Goal: Task Accomplishment & Management: Manage account settings

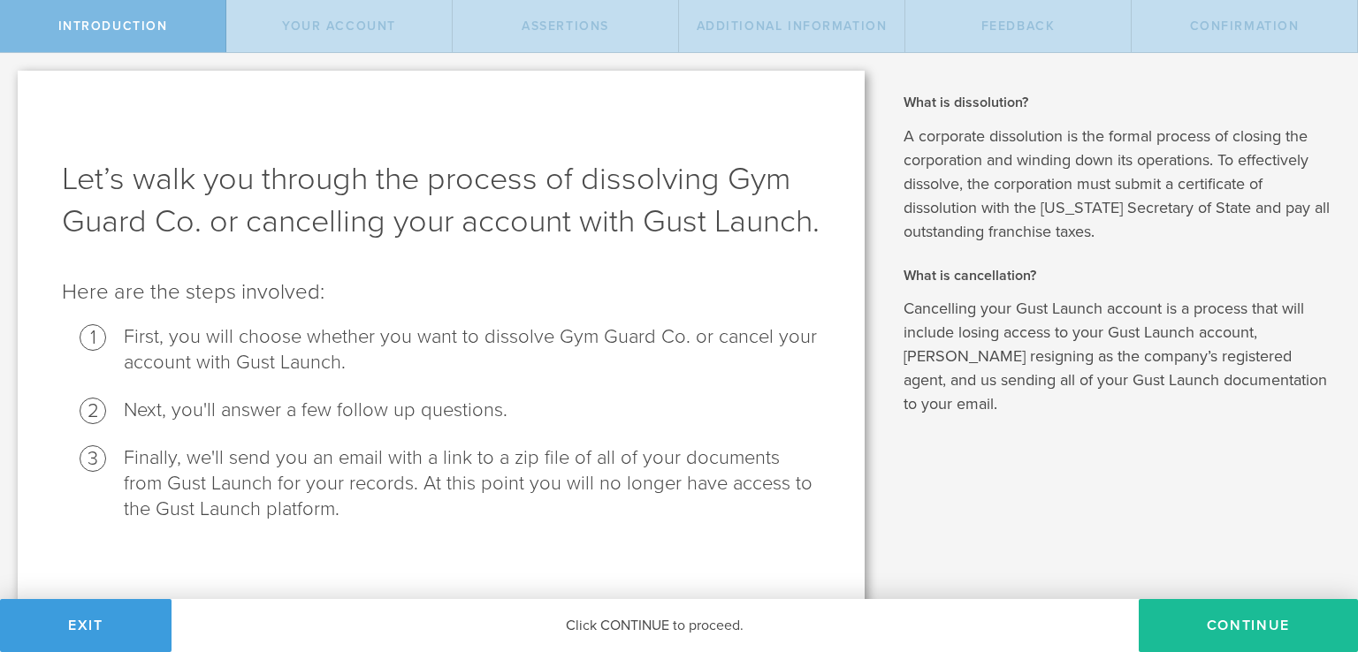
scroll to position [54, 0]
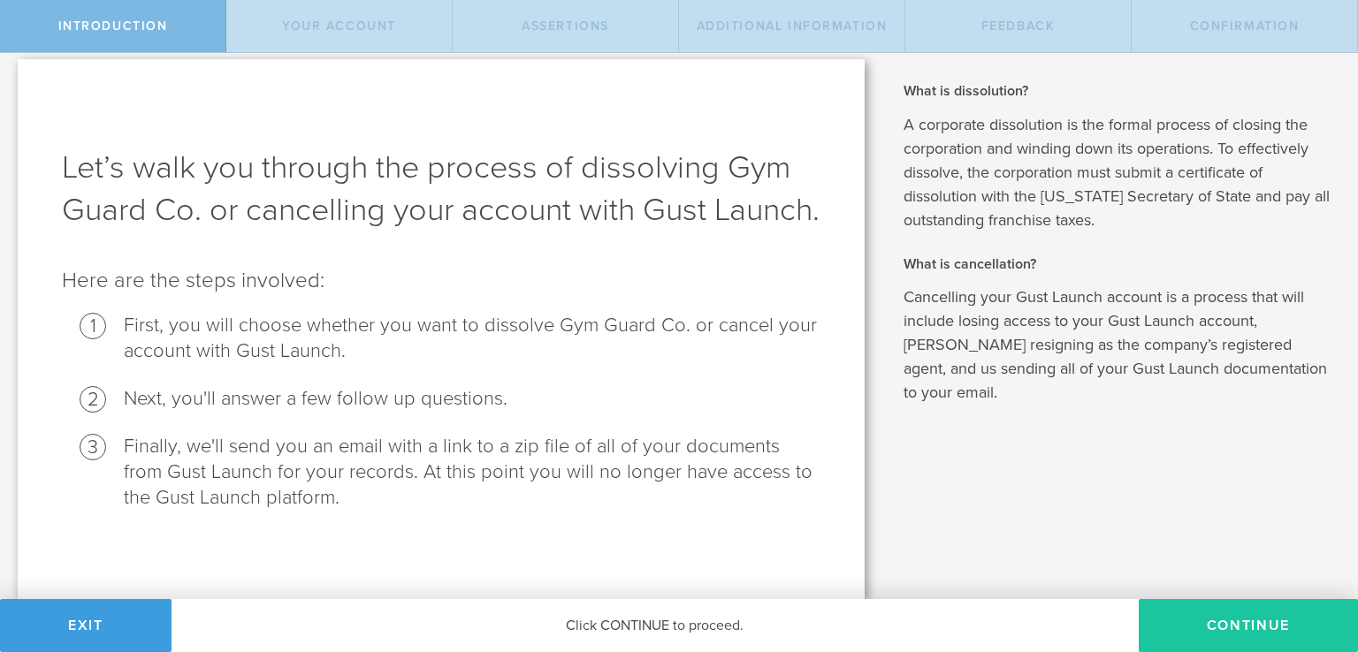
click at [1191, 630] on button "Continue" at bounding box center [1247, 625] width 219 height 53
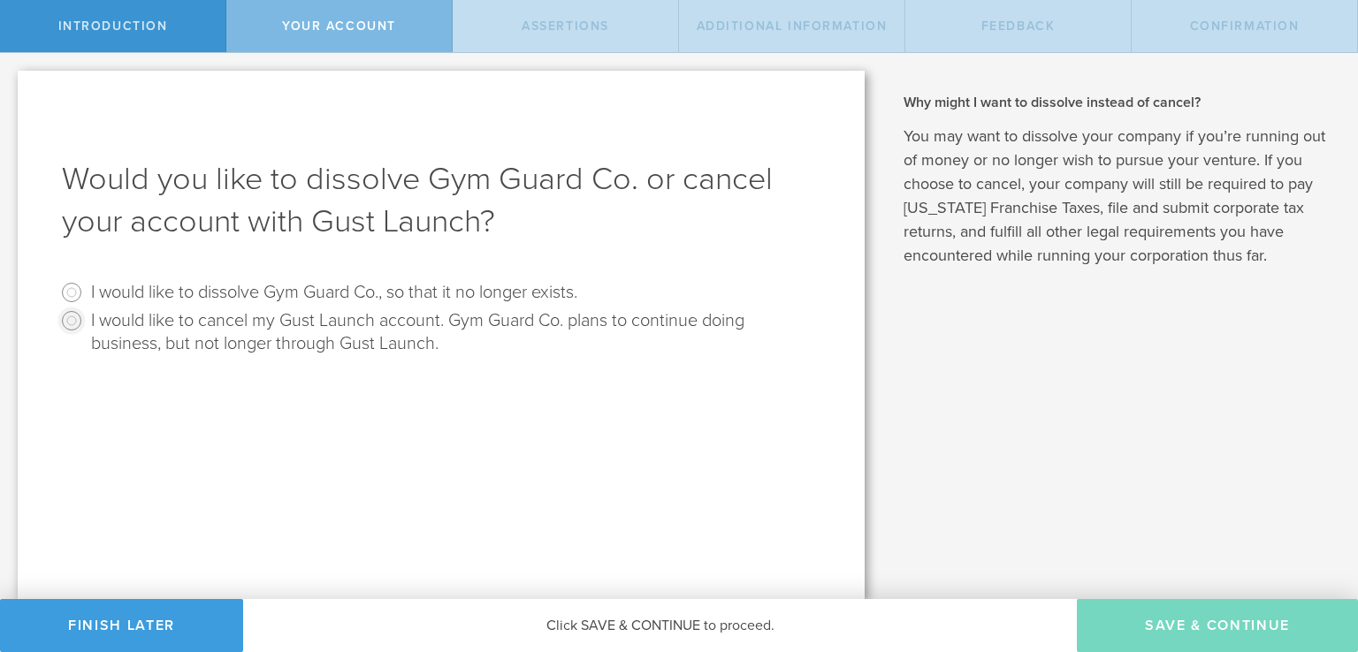
click at [67, 320] on input "I would like to cancel my Gust Launch account. Gym Guard Co. plans to continue …" at bounding box center [71, 321] width 28 height 28
radio input "true"
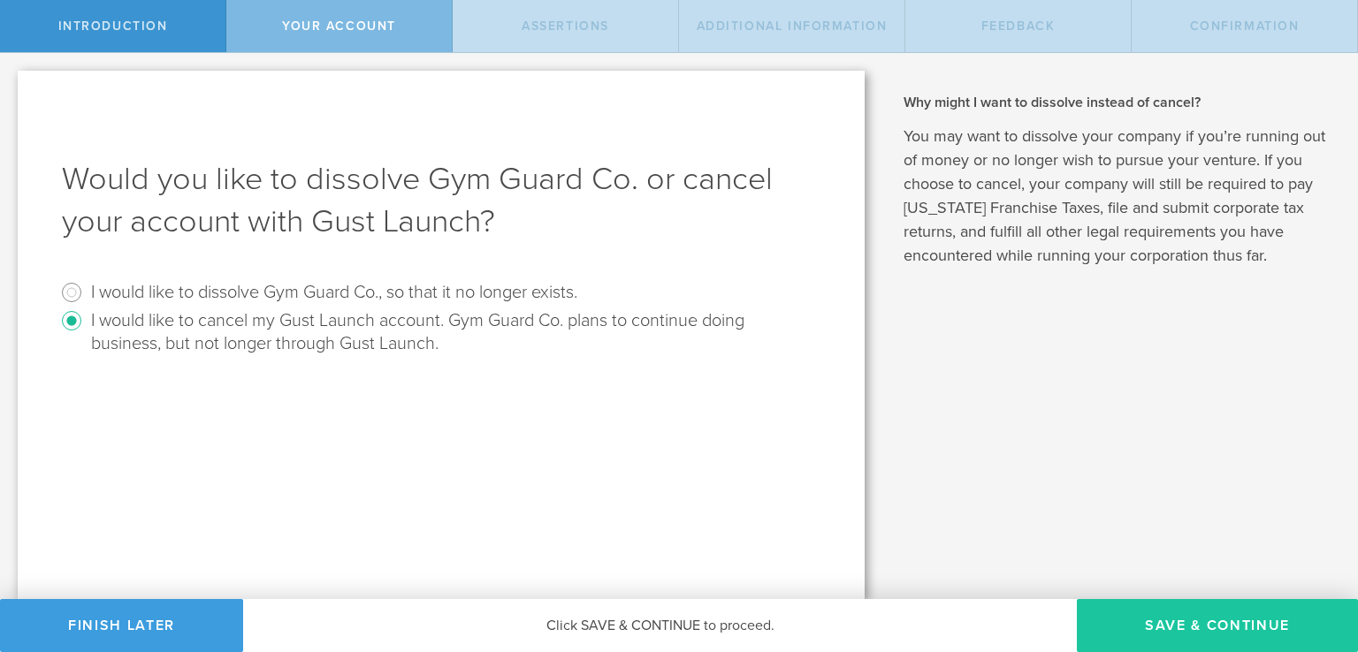
click at [1166, 627] on button "Save & Continue" at bounding box center [1217, 625] width 281 height 53
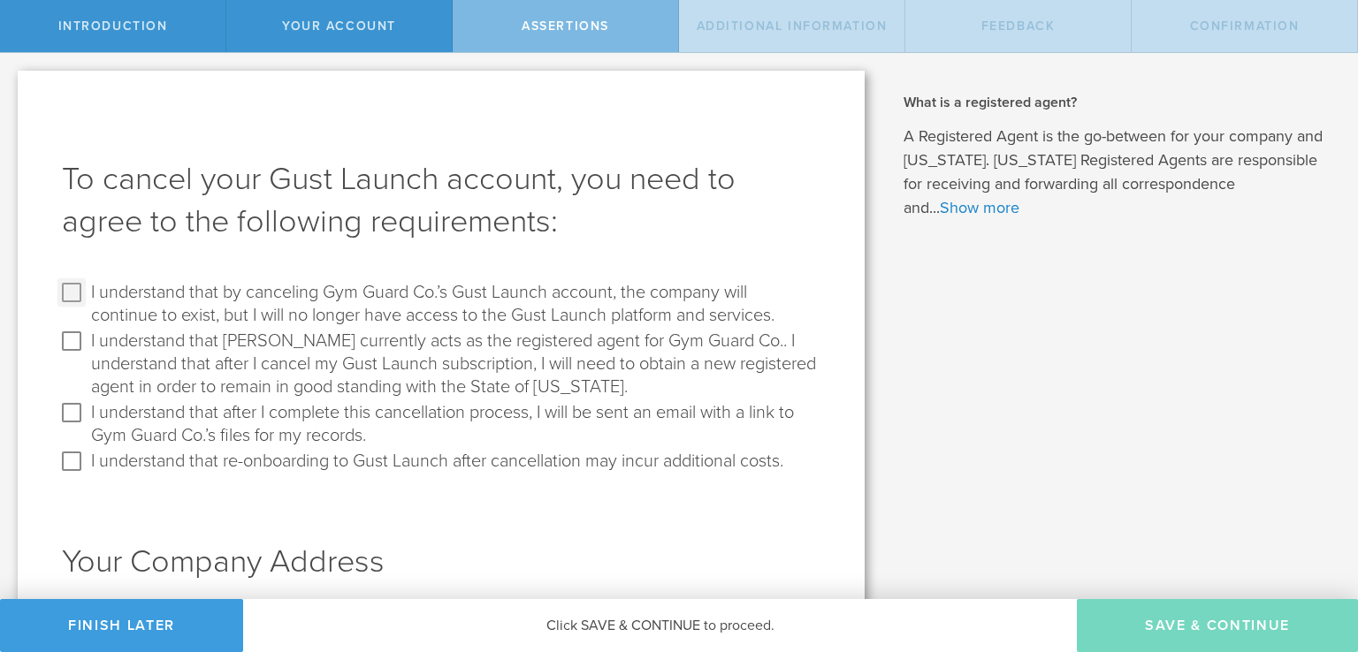
click at [69, 298] on input "I understand that by canceling Gym Guard Co.’s Gust Launch account, the company…" at bounding box center [71, 292] width 28 height 28
checkbox input "true"
click at [73, 341] on input "I understand that [PERSON_NAME] currently acts as the registered agent for Gym …" at bounding box center [71, 341] width 28 height 28
checkbox input "true"
click at [71, 417] on input "I understand that after I complete this cancellation process, I will be sent an…" at bounding box center [71, 413] width 28 height 28
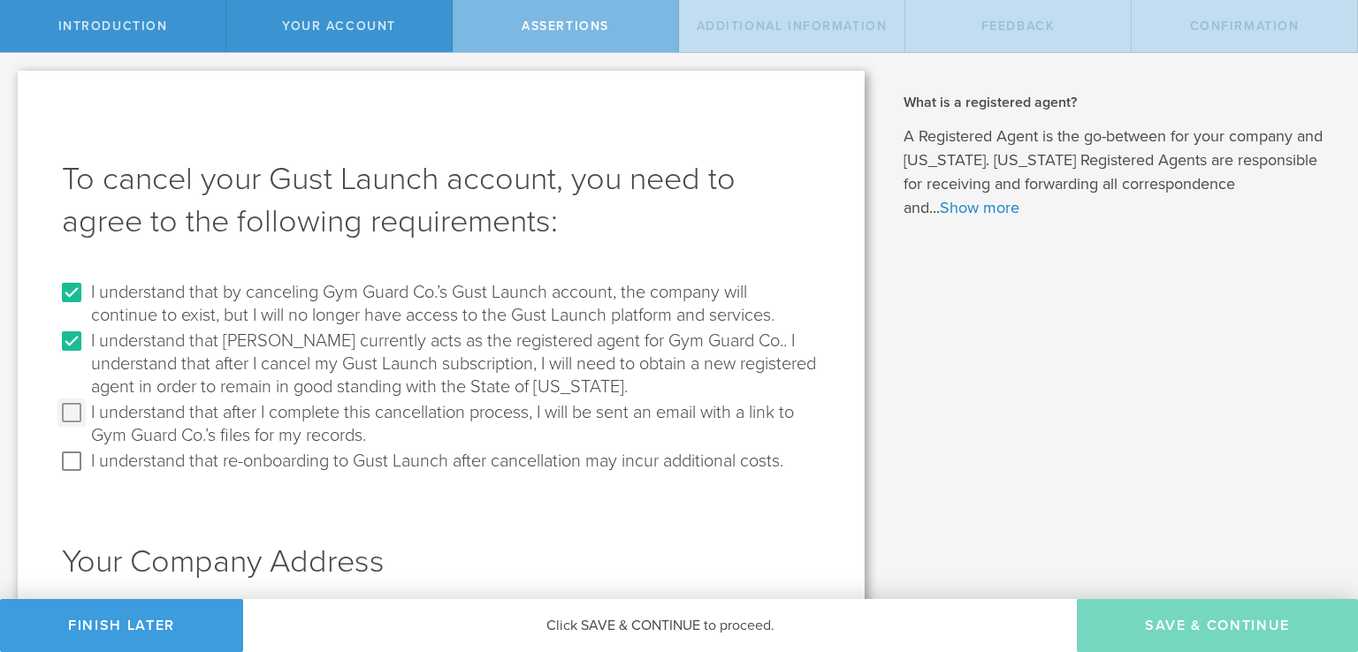
checkbox input "true"
click at [72, 463] on input "I understand that re-onboarding to Gust Launch after cancellation may incur add…" at bounding box center [71, 461] width 28 height 28
checkbox input "true"
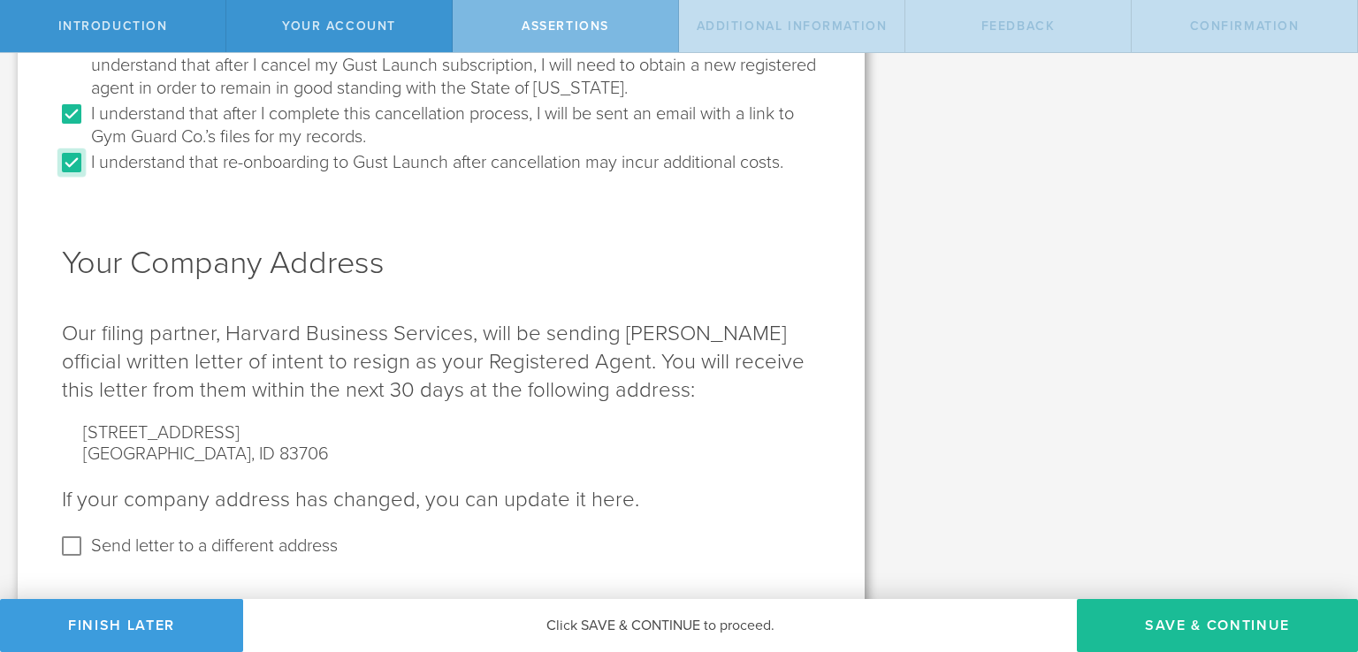
scroll to position [326, 0]
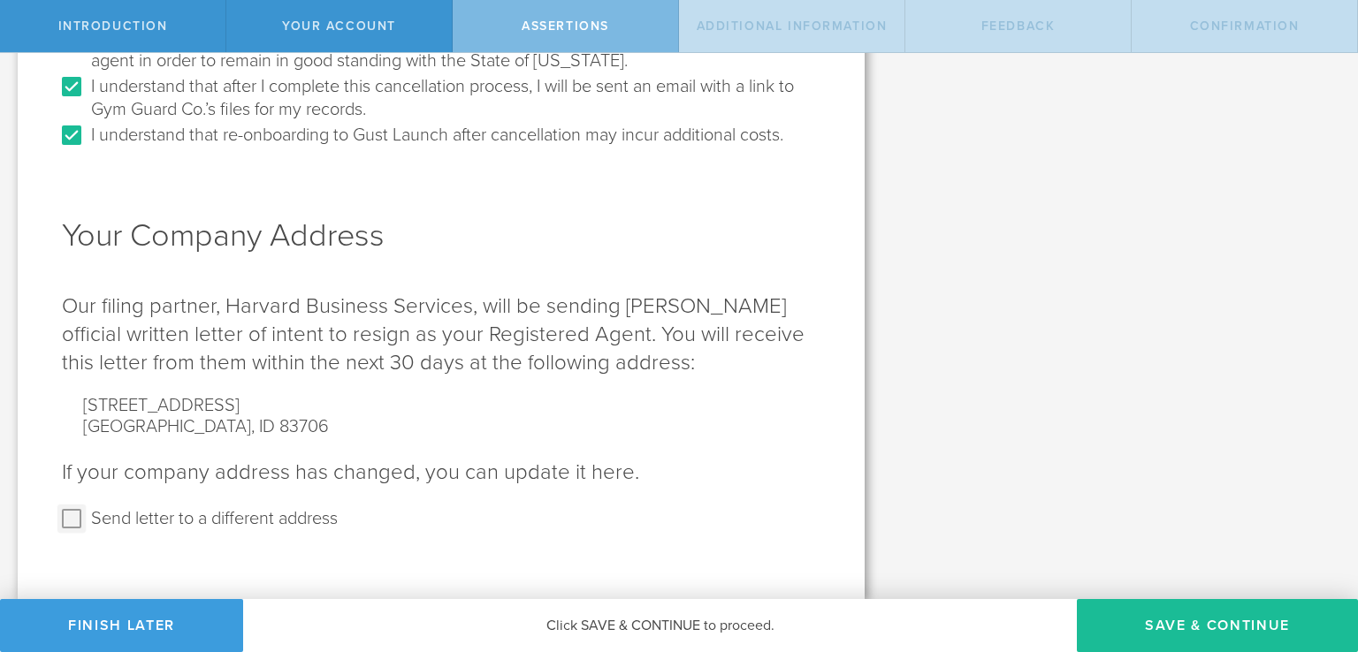
click at [70, 517] on input "Send letter to a different address" at bounding box center [71, 519] width 28 height 28
checkbox input "true"
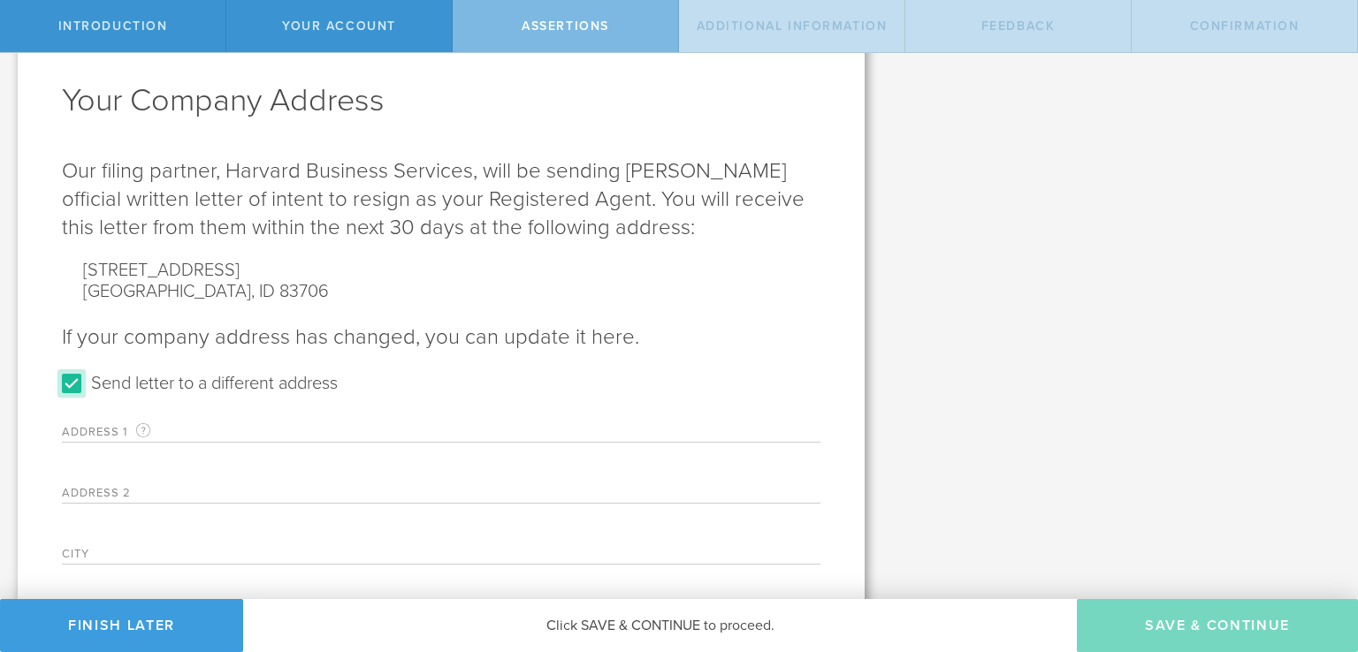
scroll to position [503, 0]
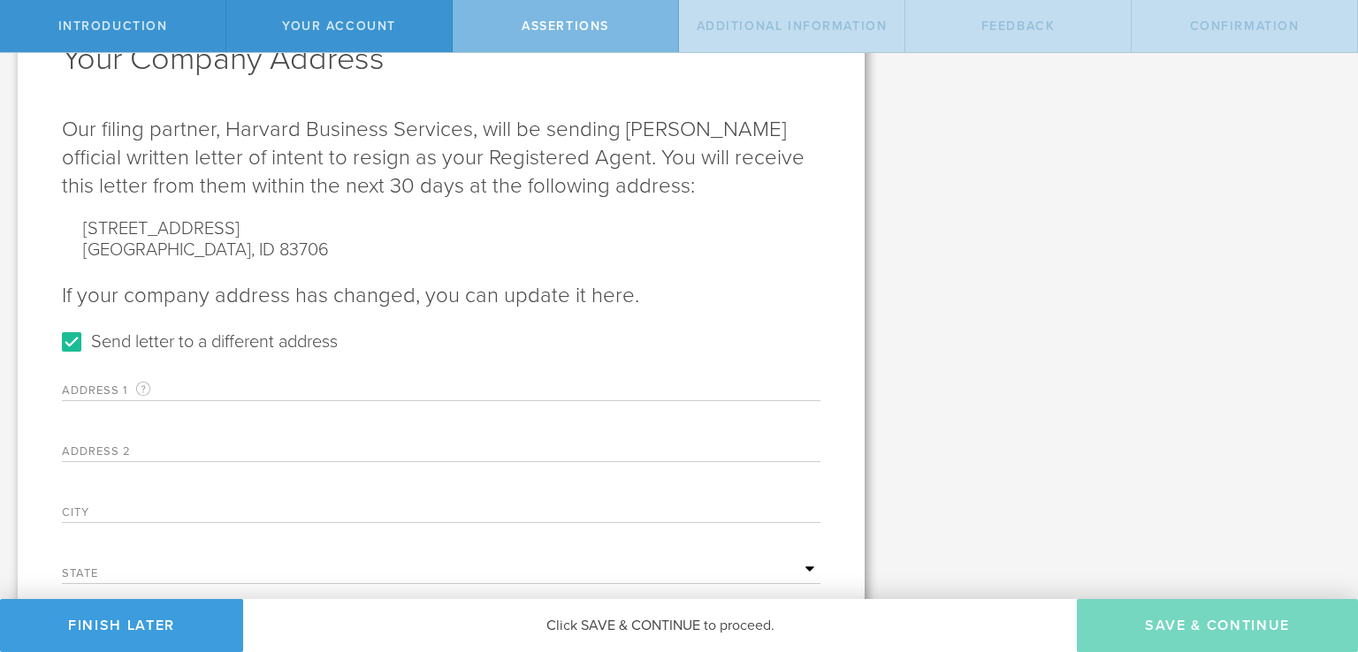
click at [202, 390] on label "Address 1 A valid U.S. mailing address for your company that is current as of t…" at bounding box center [172, 390] width 221 height 20
click at [209, 384] on label "Address 1 A valid U.S. mailing address for your company that is current as of t…" at bounding box center [172, 390] width 221 height 20
click at [80, 380] on label "Address 1 A valid U.S. mailing address for your company that is current as of t…" at bounding box center [172, 390] width 221 height 20
click at [74, 388] on label "Address 1 A valid U.S. mailing address for your company that is current as of t…" at bounding box center [172, 390] width 221 height 20
click at [74, 390] on label "Address 1 A valid U.S. mailing address for your company that is current as of t…" at bounding box center [172, 390] width 221 height 20
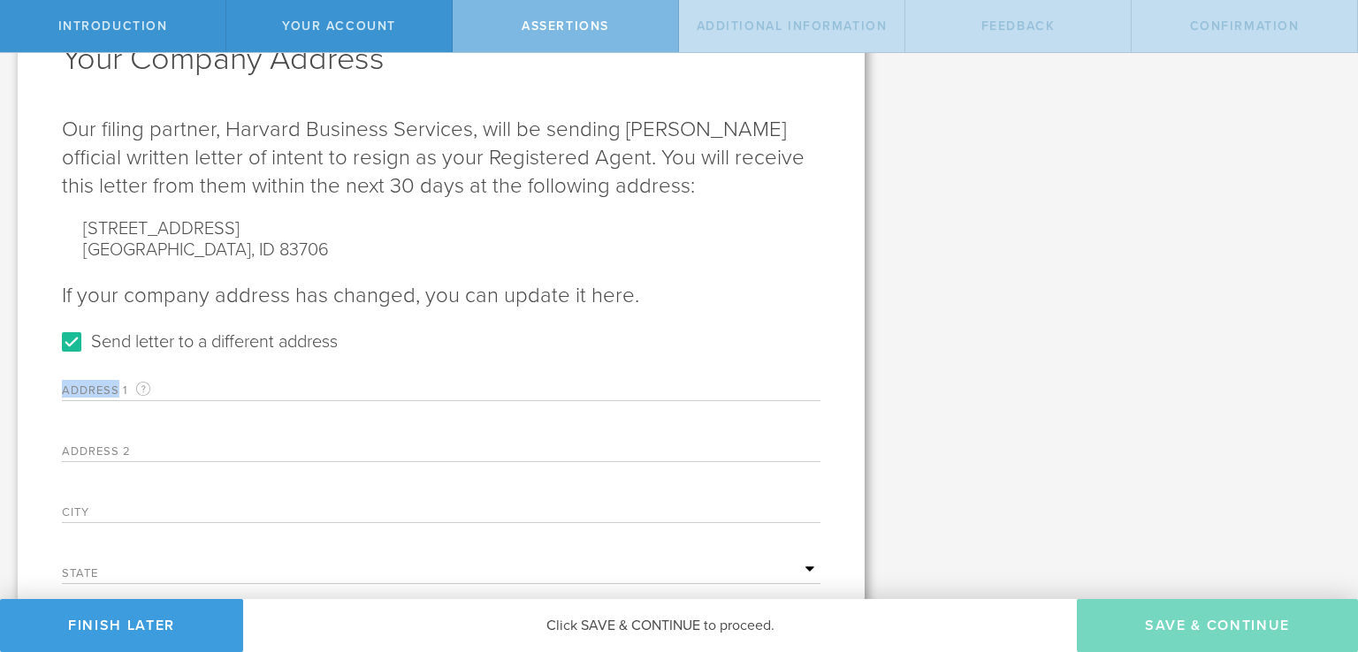
click at [74, 392] on label "Address 1 A valid U.S. mailing address for your company that is current as of t…" at bounding box center [172, 390] width 221 height 20
click at [135, 440] on div "Address 2" at bounding box center [441, 444] width 758 height 36
click at [139, 446] on label "Address 2" at bounding box center [172, 453] width 221 height 15
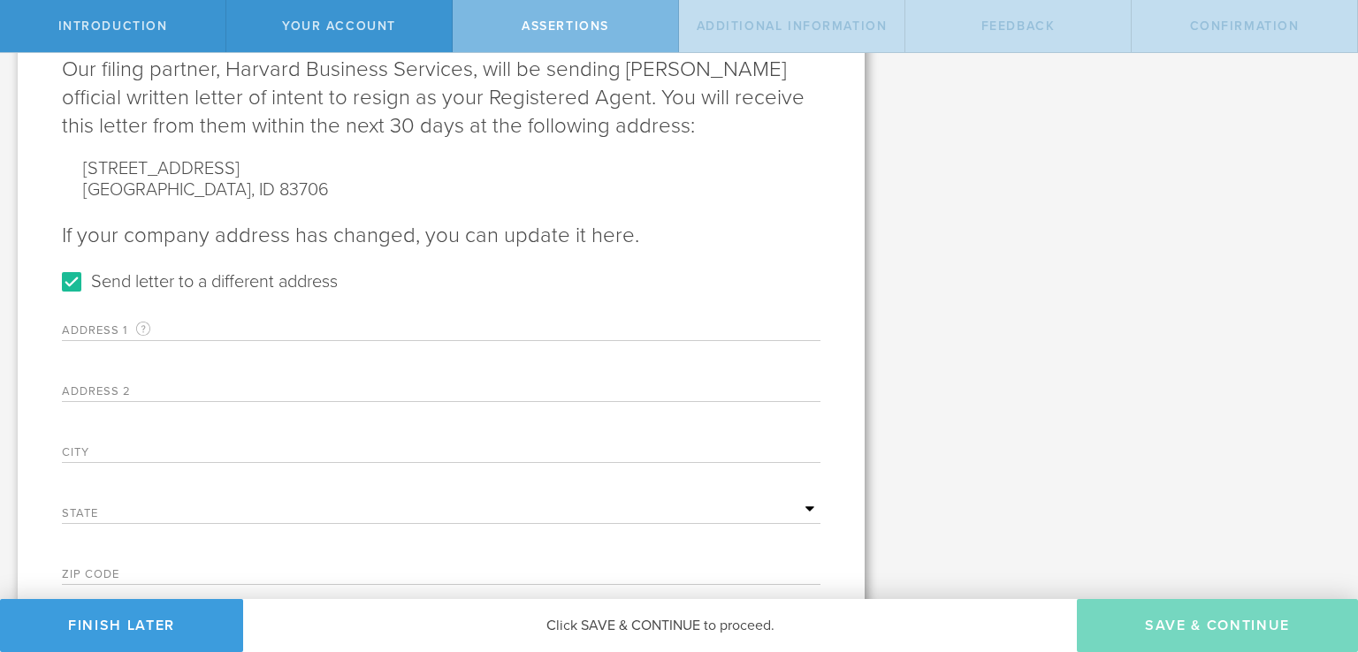
scroll to position [640, 0]
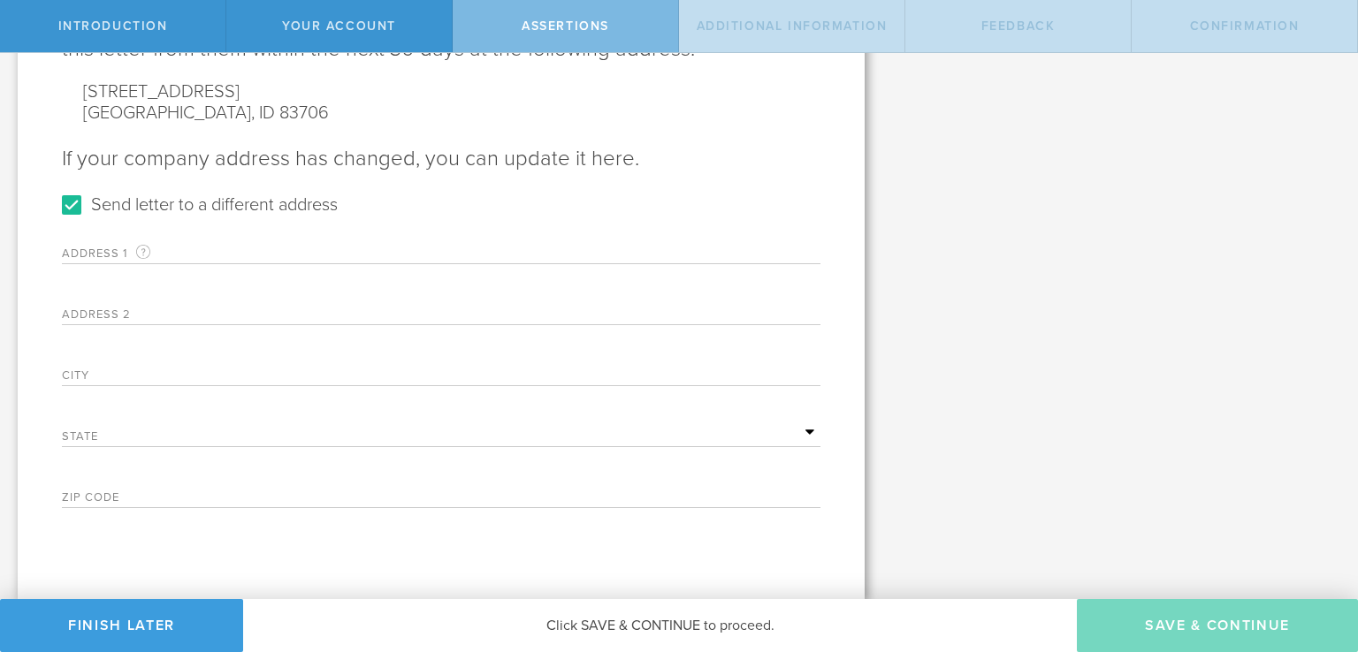
click at [316, 248] on input "text" at bounding box center [551, 250] width 537 height 27
type input "14303 W Comisky Dr"
click at [370, 328] on div "Address 1 A valid U.S. mailing address for your company that is current as of t…" at bounding box center [441, 368] width 758 height 280
click at [301, 370] on input "text" at bounding box center [551, 372] width 537 height 27
type input "Boise"
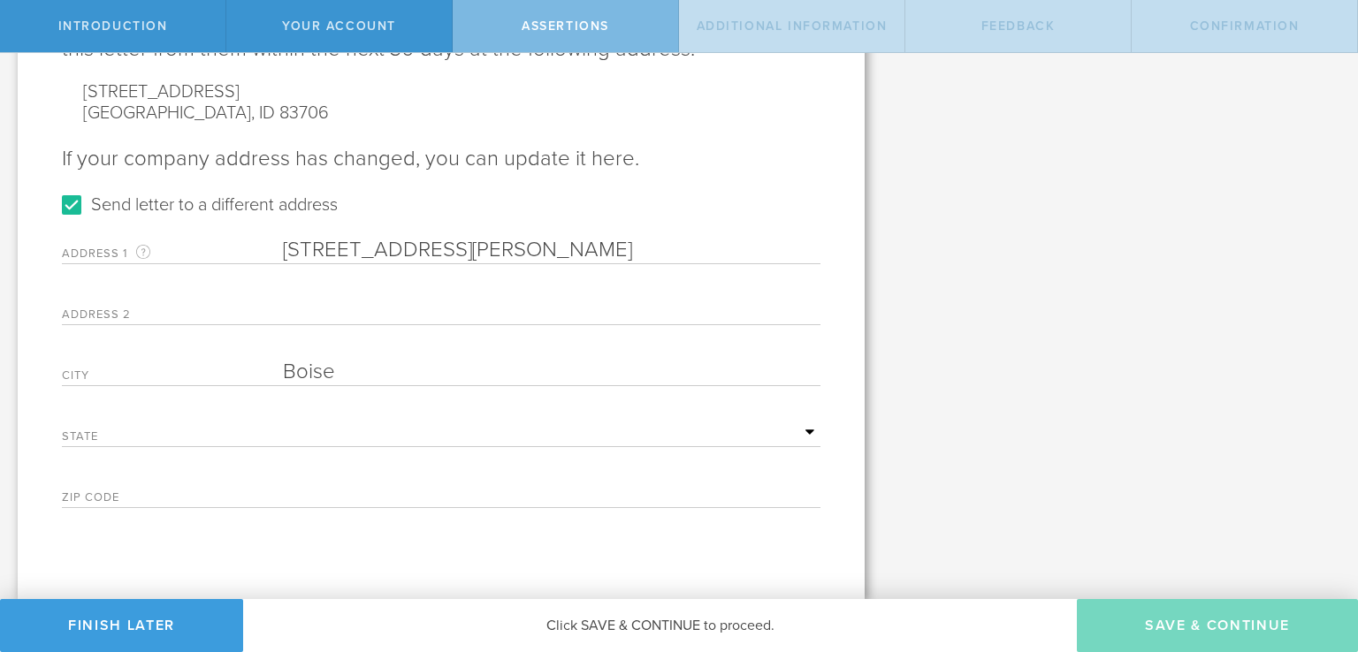
click at [309, 430] on select "Alabama Alaska Arizona Arkansas California Colorado Connecticut Delaware Distri…" at bounding box center [551, 433] width 537 height 27
select select "ID"
click at [315, 502] on input "text" at bounding box center [551, 494] width 537 height 27
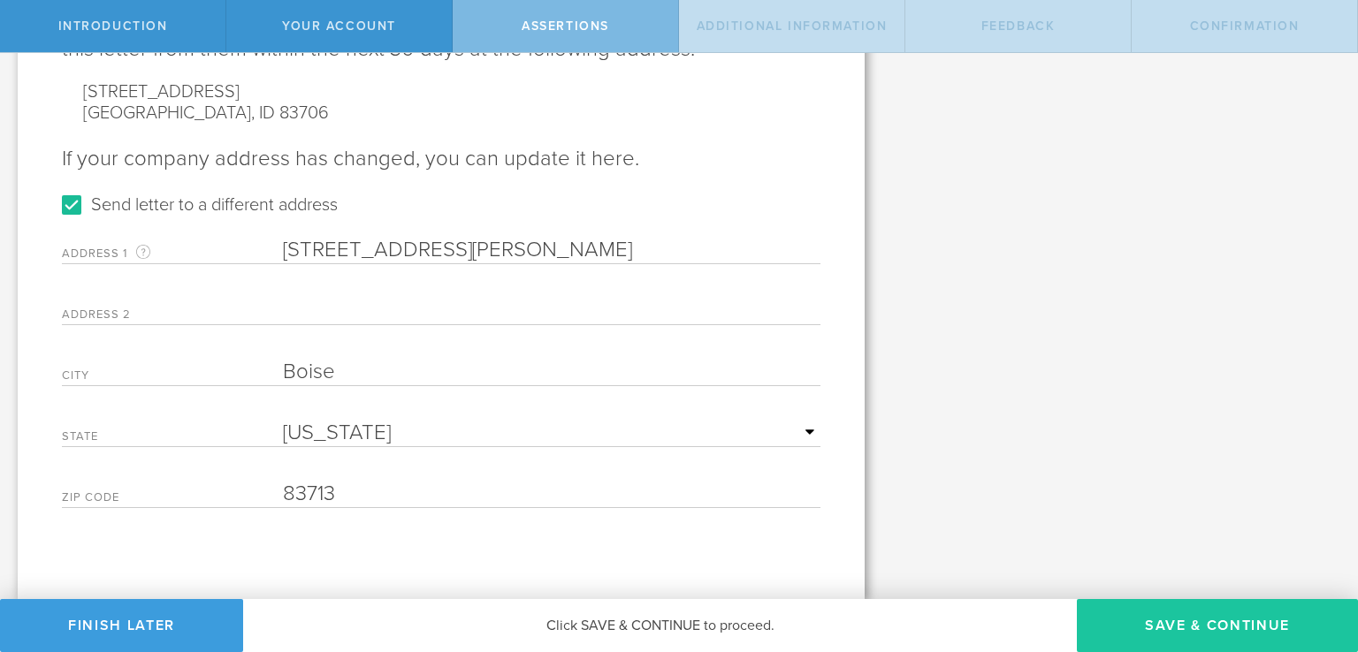
type input "83713"
click at [1157, 617] on button "Save & Continue" at bounding box center [1217, 625] width 281 height 53
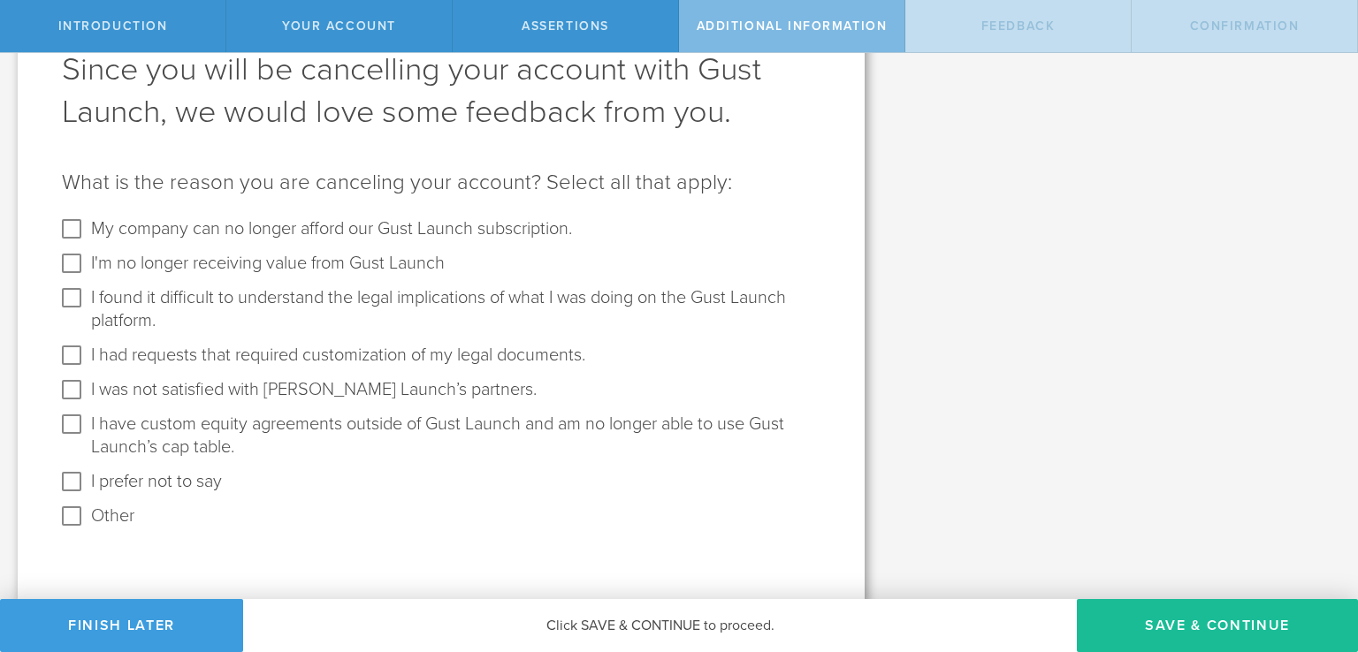
scroll to position [113, 0]
click at [78, 514] on input "Other" at bounding box center [71, 512] width 28 height 28
checkbox input "true"
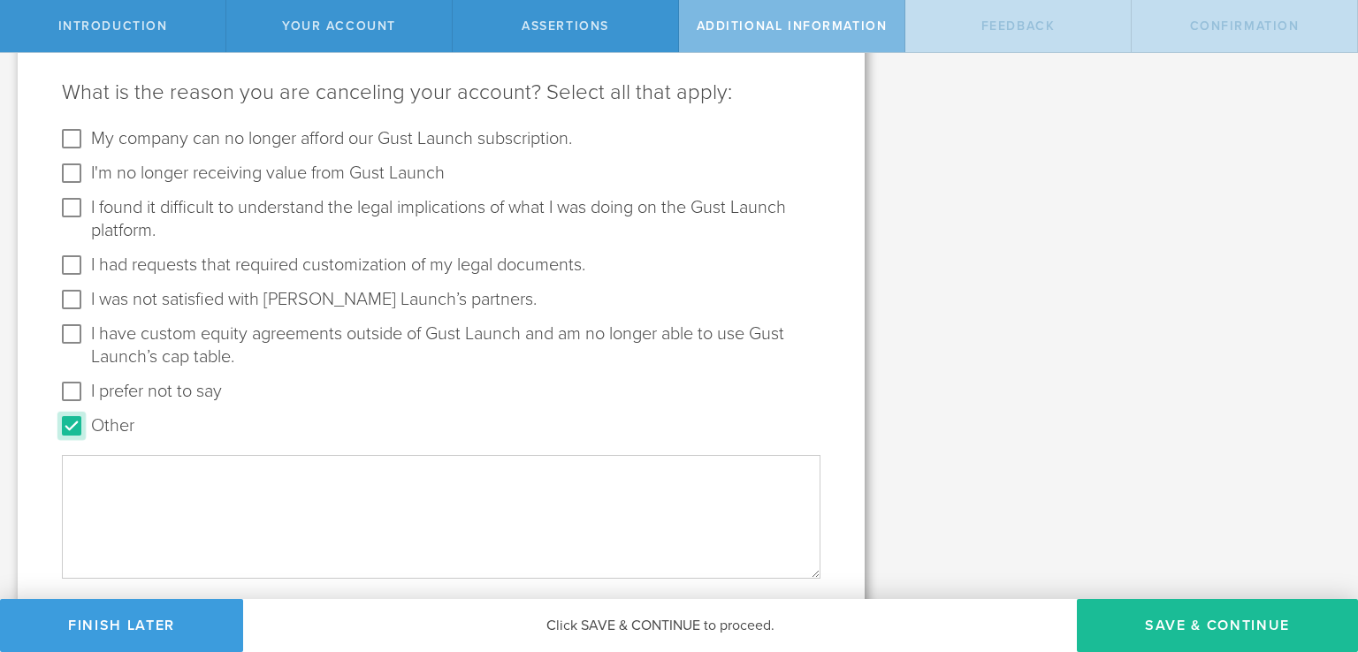
scroll to position [272, 0]
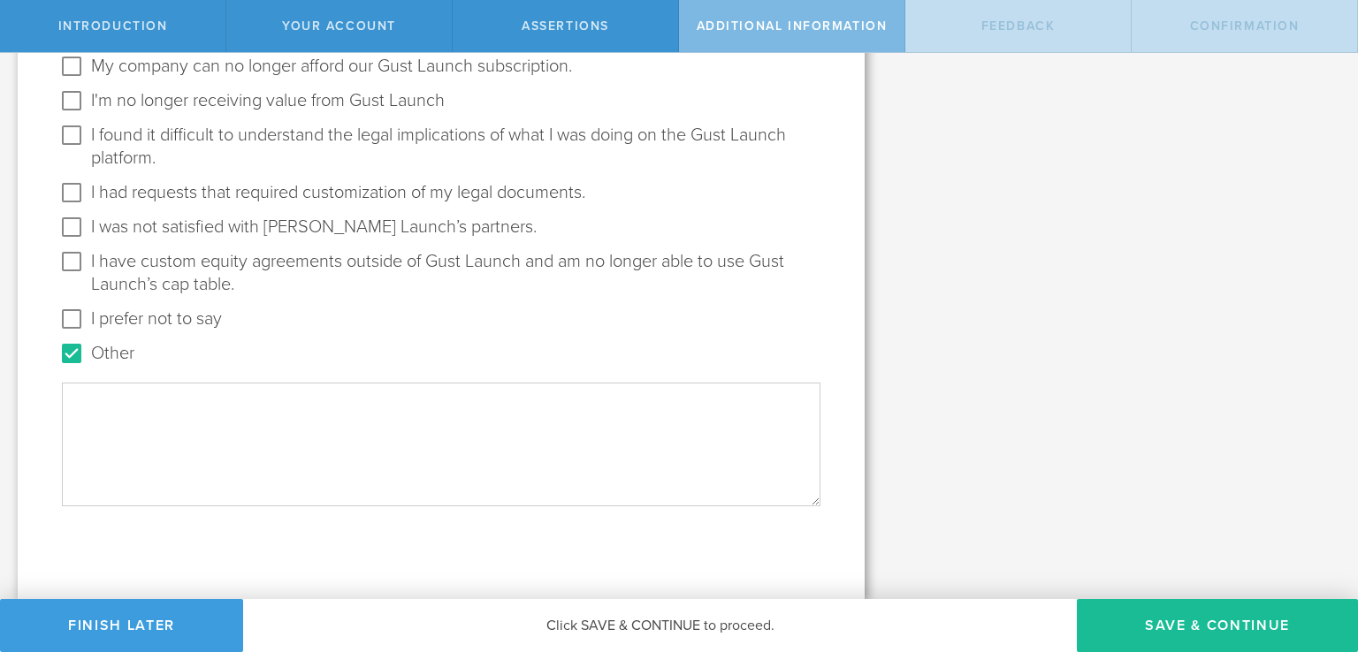
click at [177, 444] on textarea "Other" at bounding box center [441, 444] width 758 height 123
type textarea "I will be back"
click at [1202, 623] on button "Save & Continue" at bounding box center [1217, 625] width 281 height 53
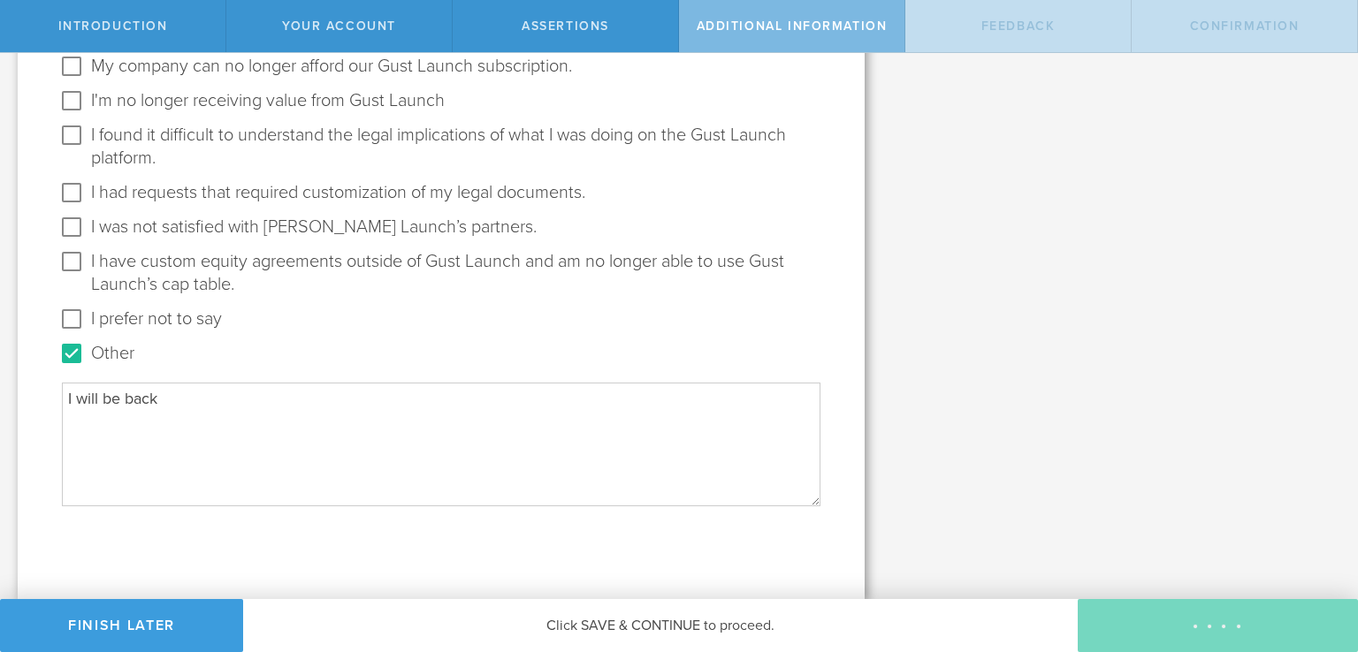
scroll to position [0, 0]
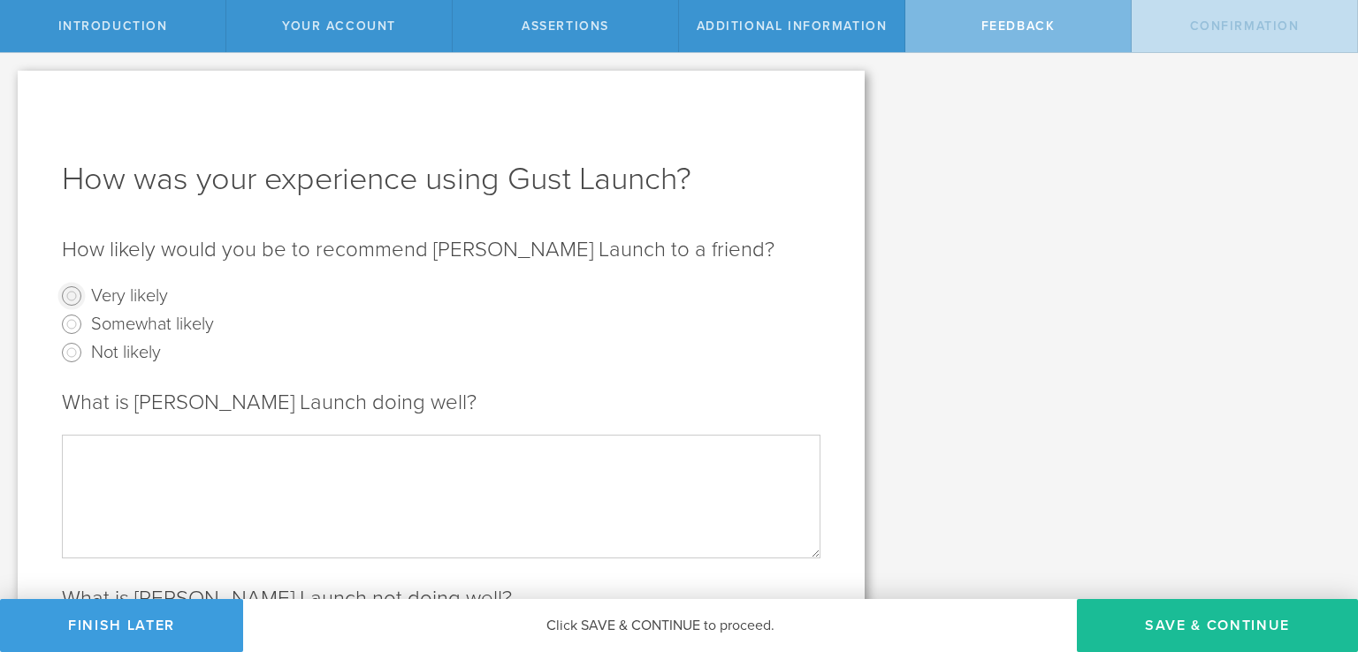
click at [72, 294] on input "Very likely" at bounding box center [71, 296] width 28 height 28
radio input "true"
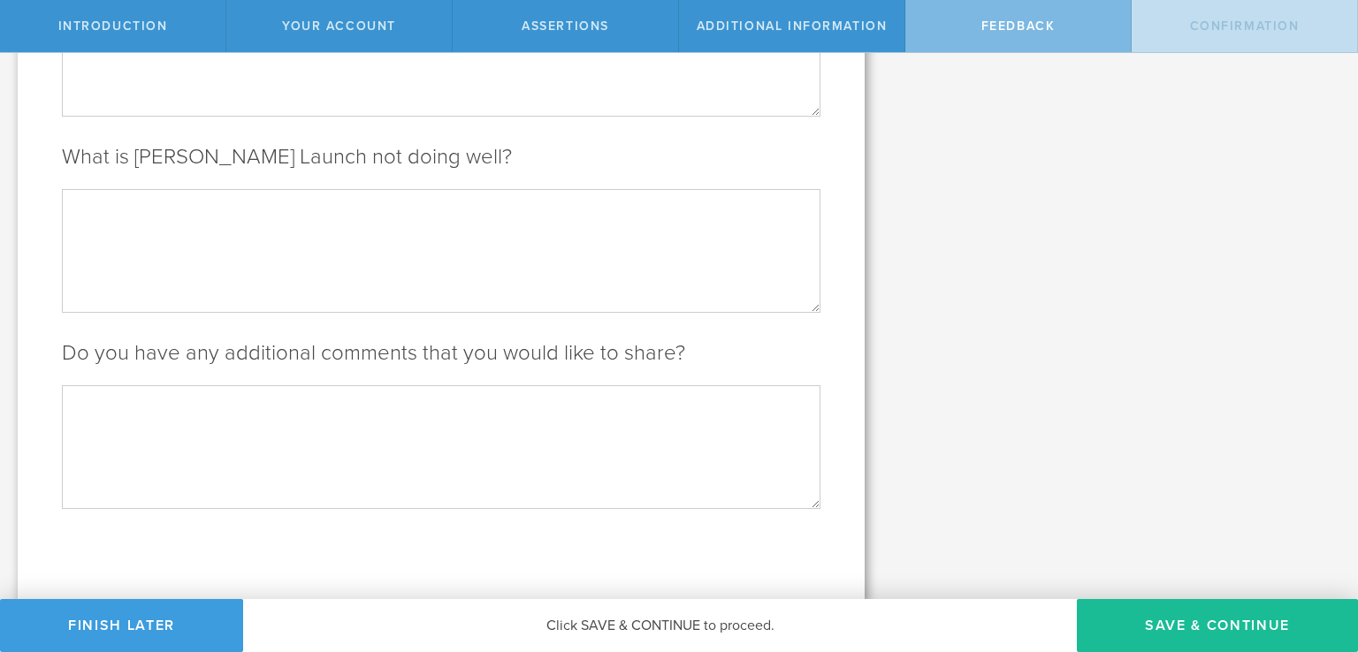
scroll to position [444, 0]
click at [1183, 627] on button "Save & Continue" at bounding box center [1217, 625] width 281 height 53
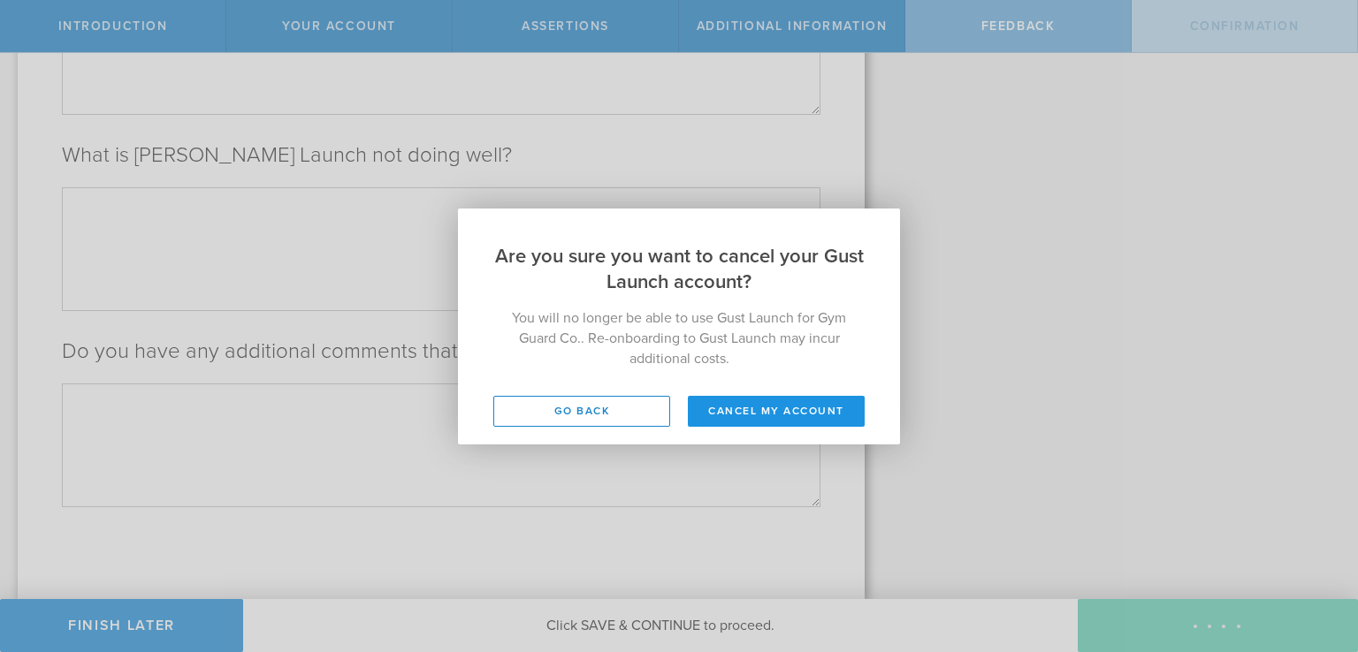
click at [774, 406] on button "Cancel my account" at bounding box center [776, 411] width 177 height 31
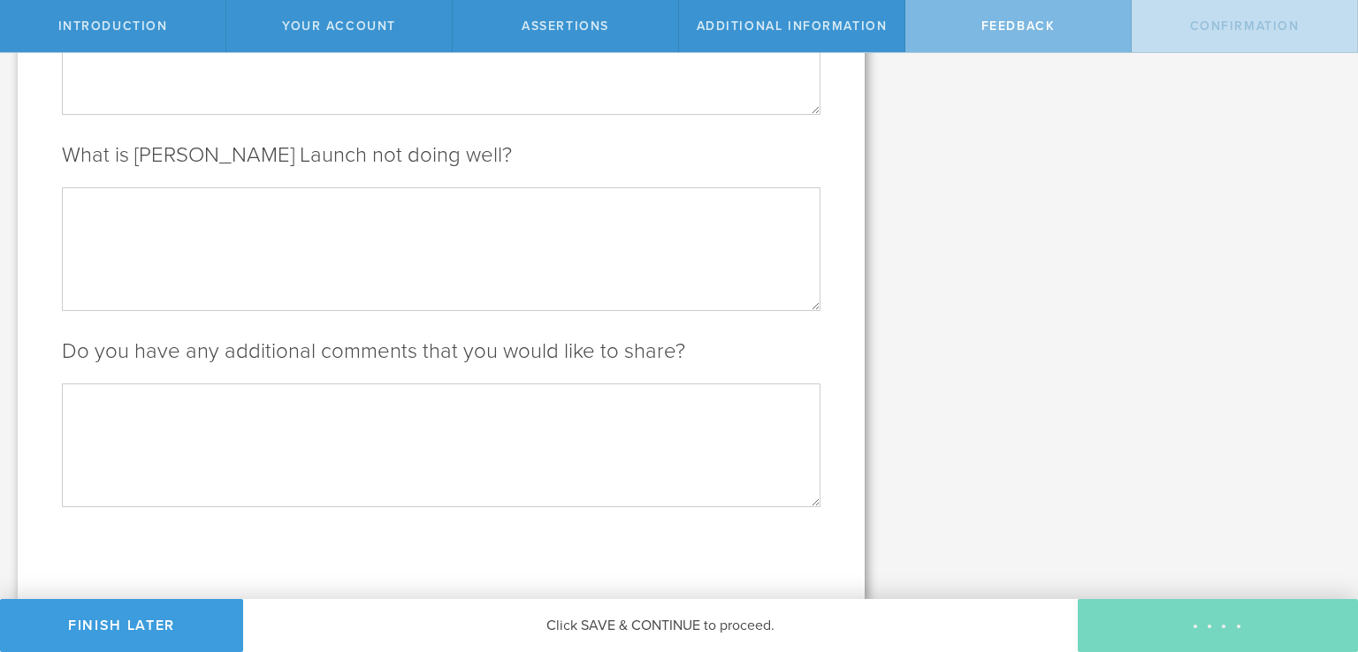
scroll to position [0, 0]
